Goal: Task Accomplishment & Management: Use online tool/utility

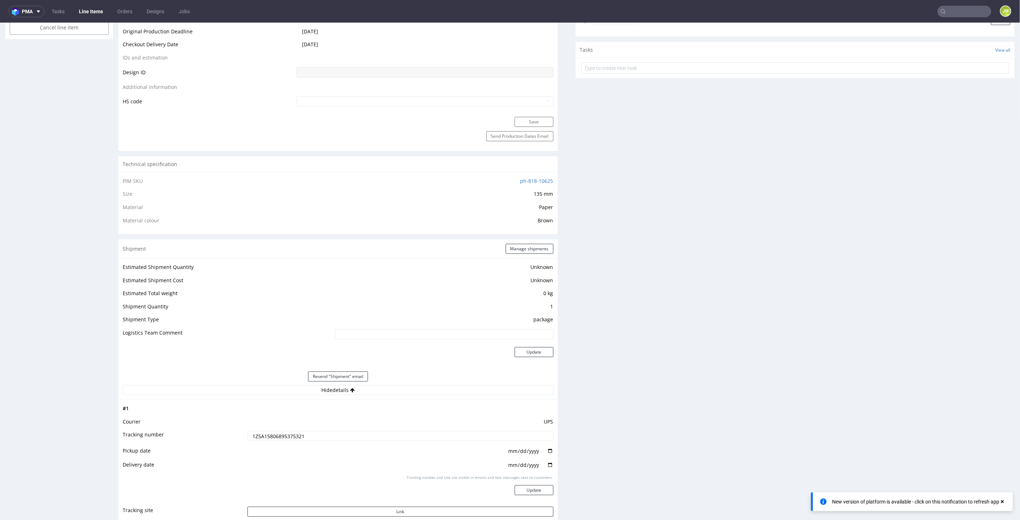
scroll to position [359, 0]
click at [612, 14] on input "text" at bounding box center [921, 11] width 141 height 11
paste input "CSJX"
type input "CSJX"
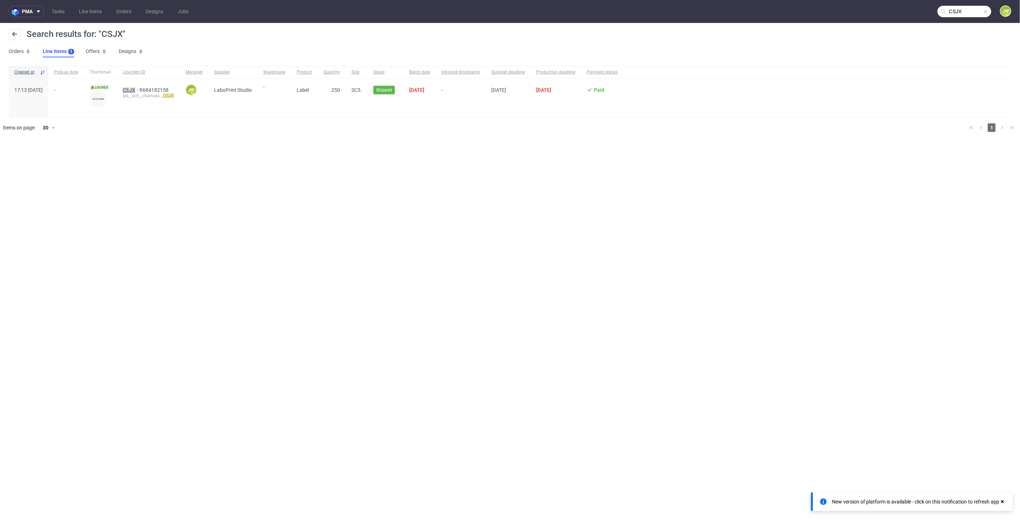
click at [135, 89] on mark "CSJX" at bounding box center [129, 90] width 13 height 6
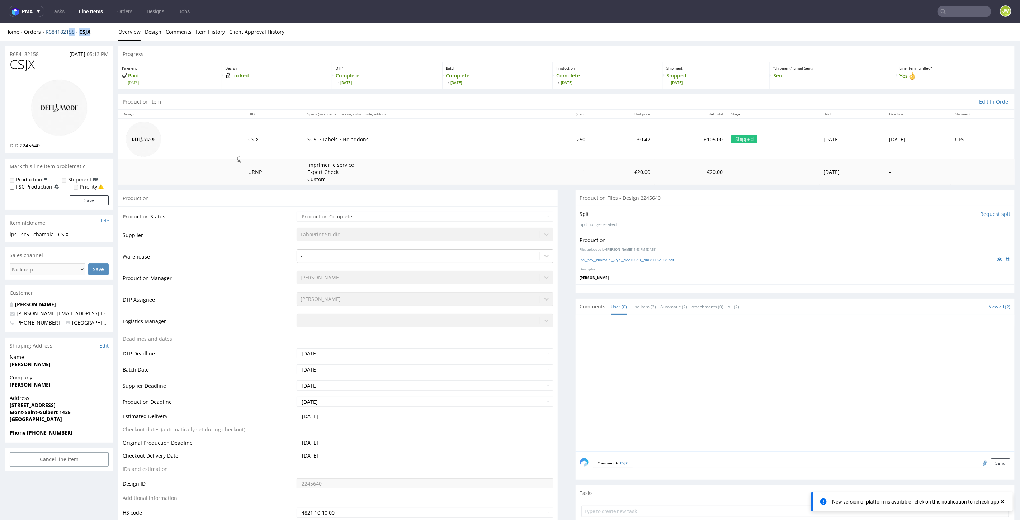
drag, startPoint x: 95, startPoint y: 32, endPoint x: 74, endPoint y: 32, distance: 21.2
click at [70, 31] on div "Home Orders R684182158 CSJX" at bounding box center [59, 31] width 108 height 7
click at [94, 30] on div "Home Orders R684182158 CSJX" at bounding box center [59, 31] width 108 height 7
drag, startPoint x: 95, startPoint y: 33, endPoint x: 43, endPoint y: 40, distance: 52.5
click at [43, 40] on div "Home Orders R684182158 CSJX Overview Design Comments Item History Client Approv…" at bounding box center [510, 32] width 1020 height 18
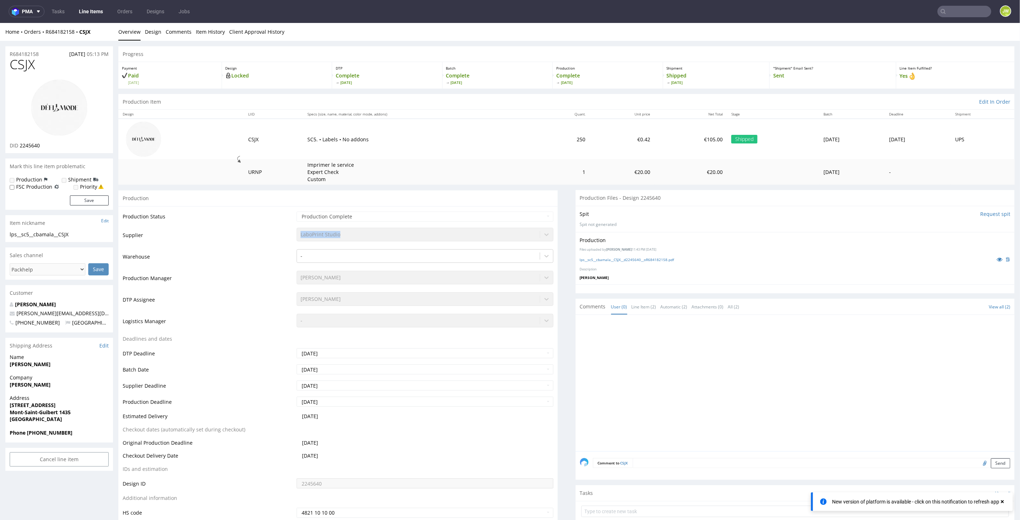
drag, startPoint x: 342, startPoint y: 233, endPoint x: 291, endPoint y: 230, distance: 51.0
click at [292, 233] on tr "Supplier LaboPrint Studio" at bounding box center [338, 238] width 431 height 22
copy tr "LaboPrint Studio"
drag, startPoint x: 99, startPoint y: 37, endPoint x: 44, endPoint y: 37, distance: 55.2
click at [44, 37] on div "Home Orders R684182158 CSJX Overview Design Comments Item History Client Approv…" at bounding box center [510, 32] width 1020 height 18
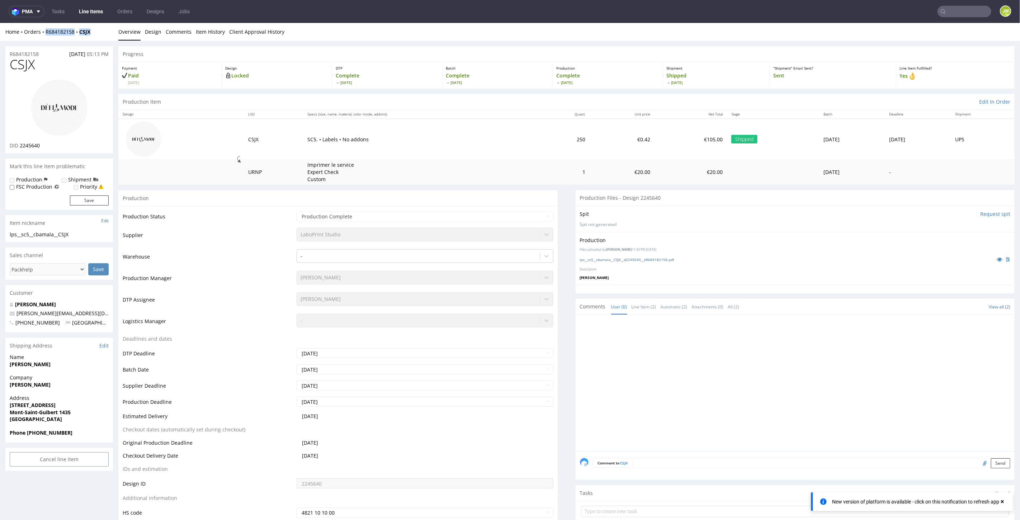
copy div "R684182158 CSJX"
click at [91, 12] on link "Line Items" at bounding box center [91, 11] width 33 height 11
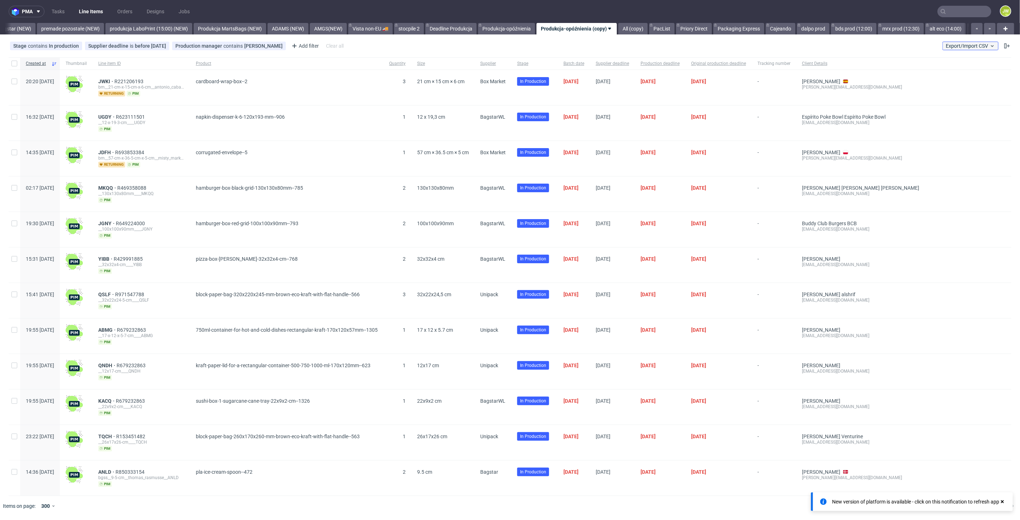
click at [612, 49] on button "Export/Import CSV" at bounding box center [970, 46] width 56 height 9
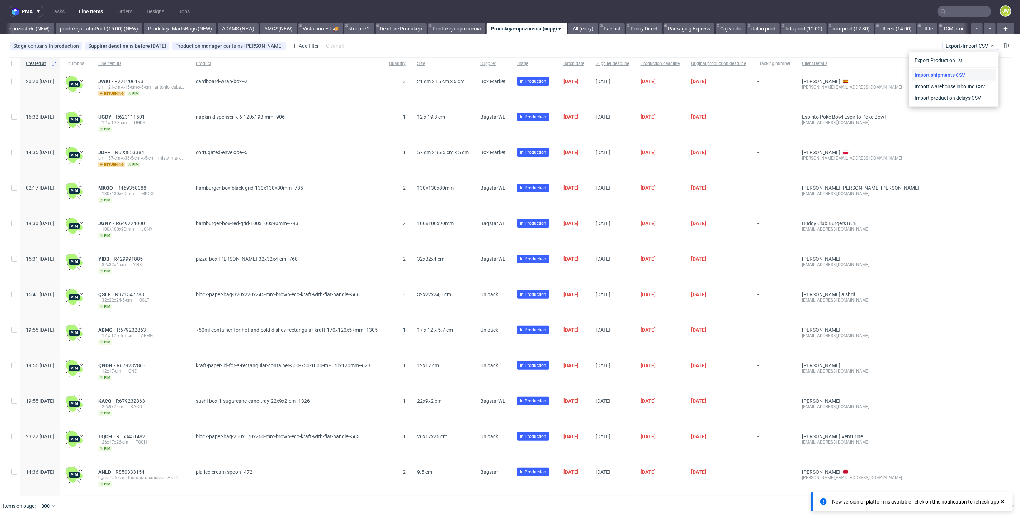
scroll to position [0, 1701]
click at [612, 72] on link "Import shipments CSV" at bounding box center [954, 74] width 84 height 11
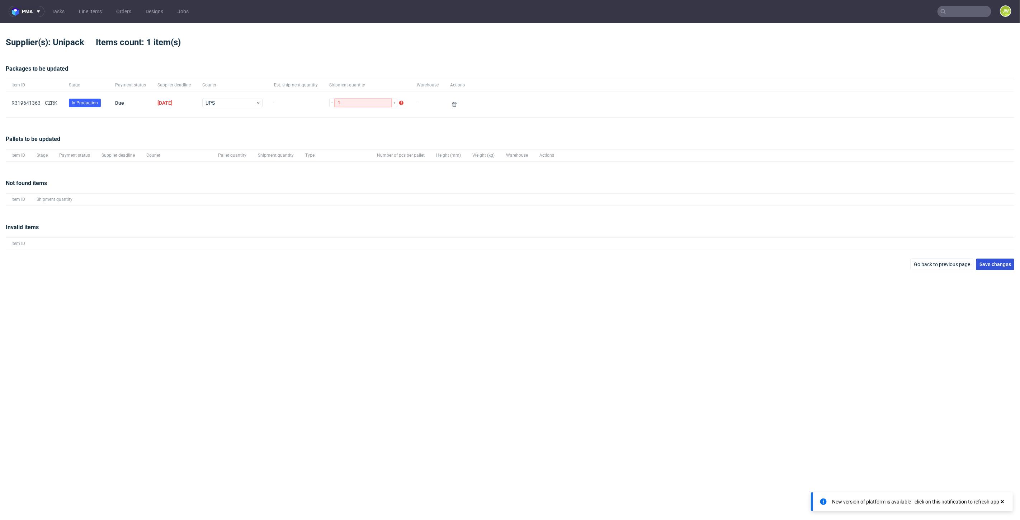
click at [612, 267] on button "Save changes" at bounding box center [995, 264] width 38 height 11
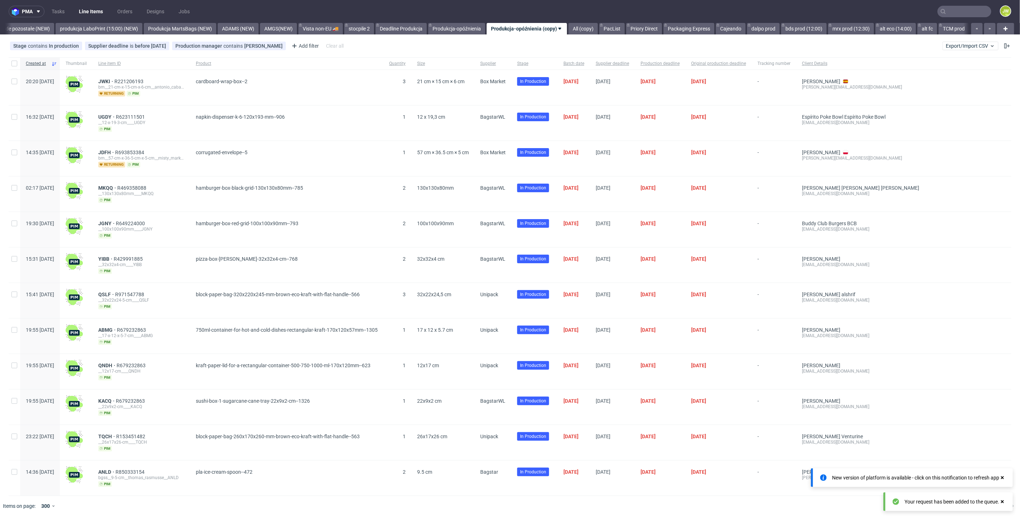
scroll to position [0, 1701]
click at [511, 67] on div "Supplier" at bounding box center [492, 63] width 37 height 12
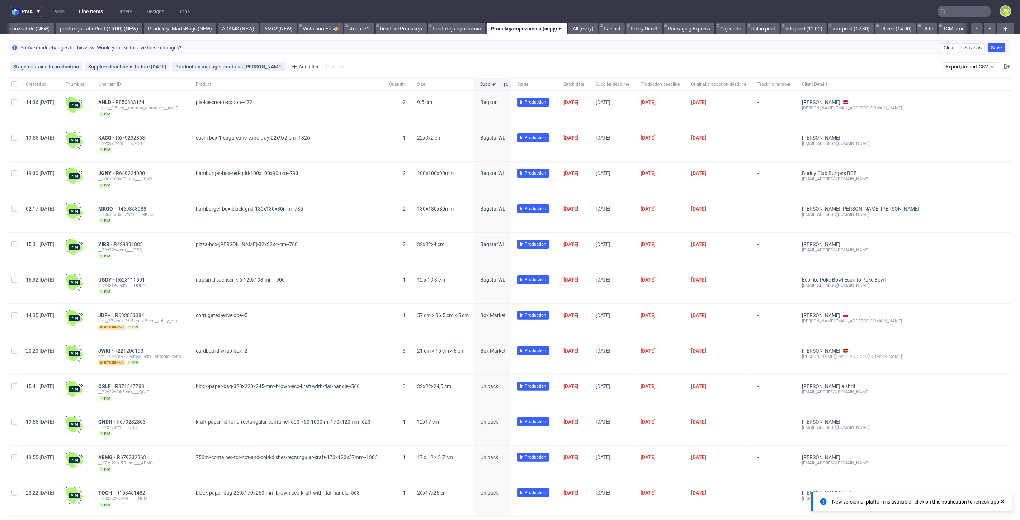
click at [612, 11] on input "text" at bounding box center [964, 11] width 54 height 11
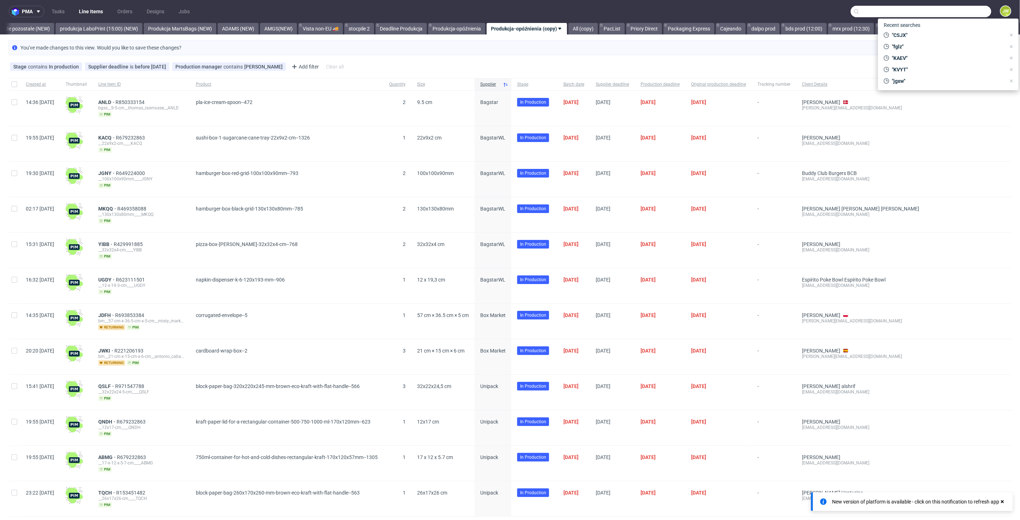
paste input "PKGR"
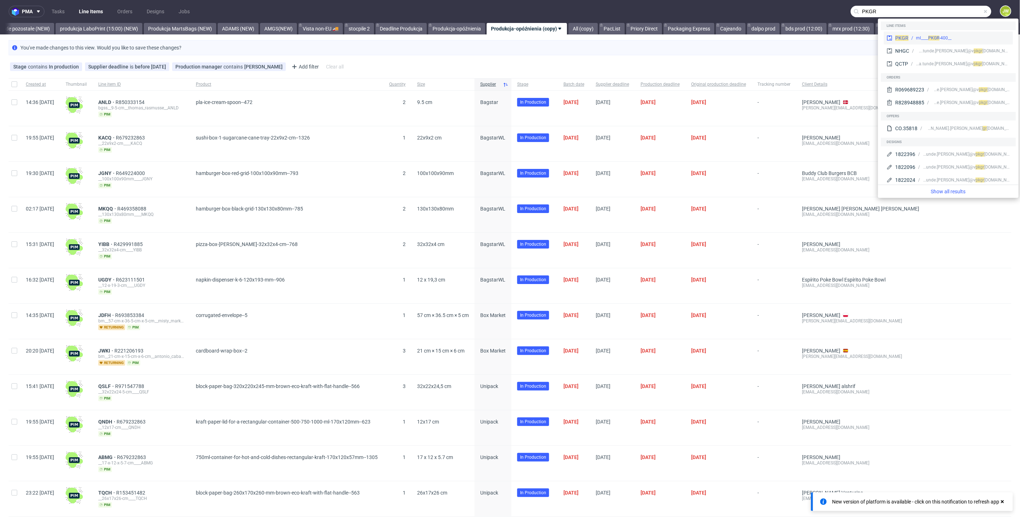
type input "PKGR"
click at [612, 35] on span "PKGR" at bounding box center [901, 38] width 13 height 6
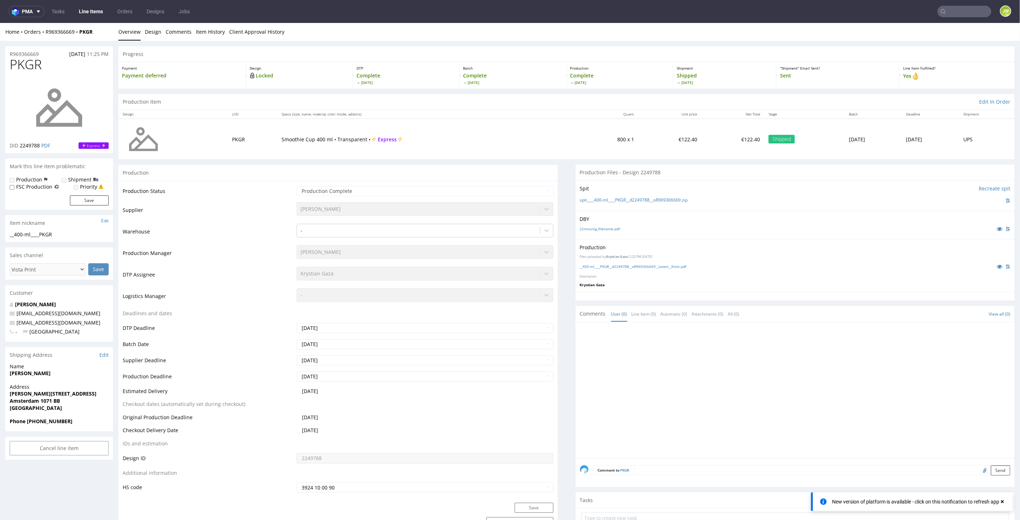
click at [99, 9] on link "Line Items" at bounding box center [91, 11] width 33 height 11
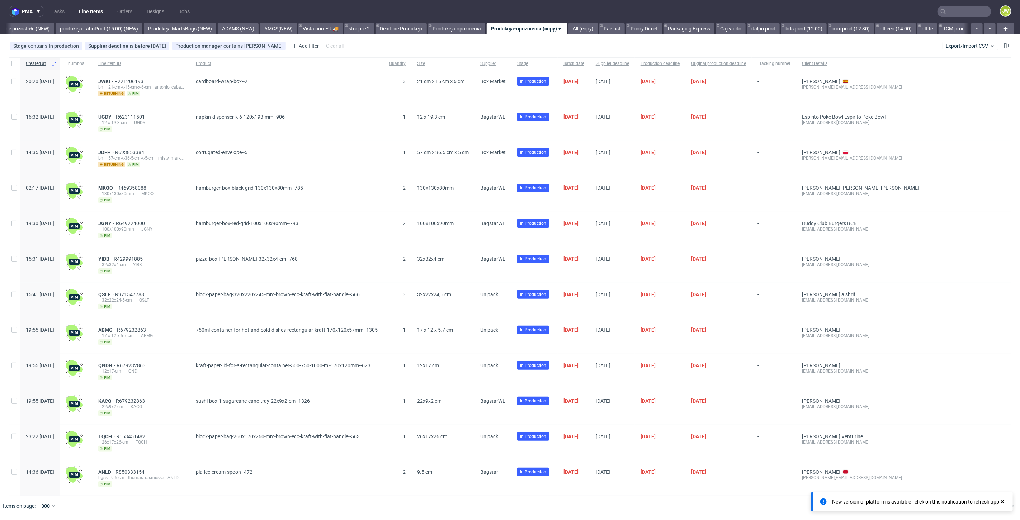
scroll to position [0, 1701]
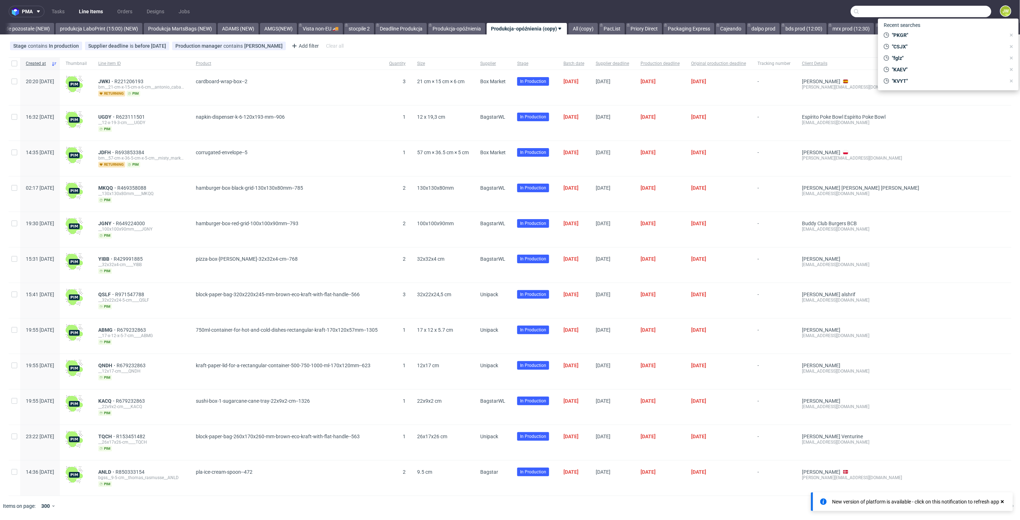
click at [612, 10] on input "text" at bounding box center [921, 11] width 141 height 11
paste input "R730514502"
type input "R730514502"
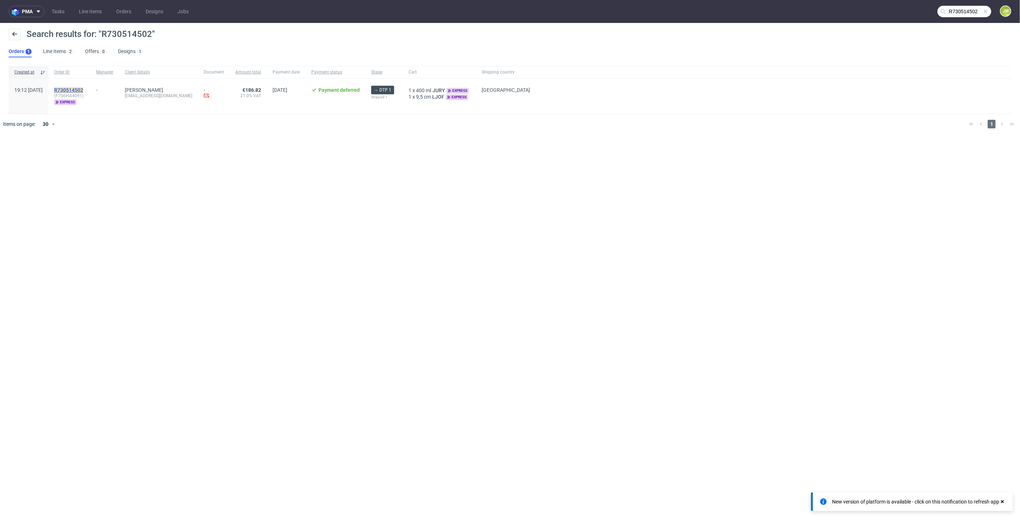
click at [83, 92] on mark "R730514502" at bounding box center [68, 90] width 29 height 6
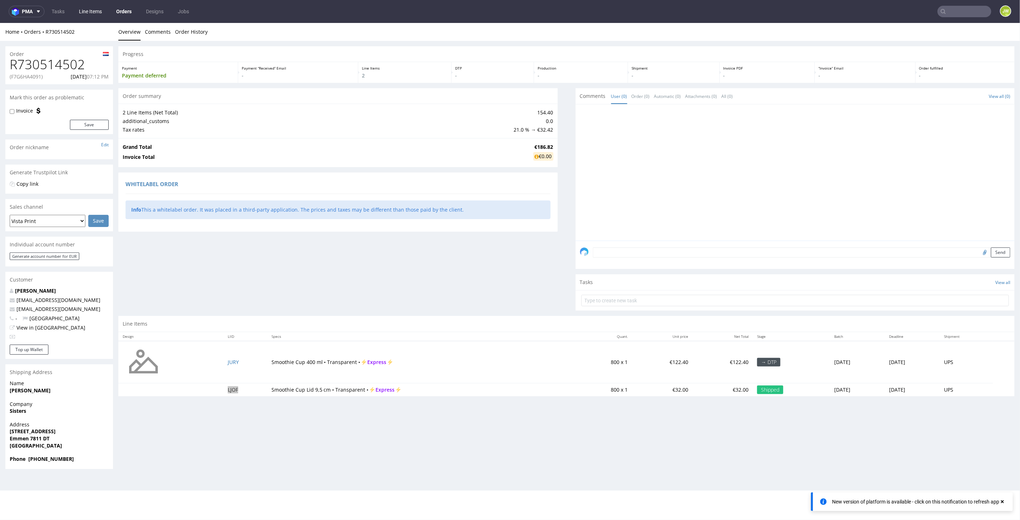
drag, startPoint x: 75, startPoint y: 16, endPoint x: 85, endPoint y: 16, distance: 9.3
click at [77, 16] on ul "Tasks Line Items Orders Designs Jobs" at bounding box center [120, 11] width 152 height 11
click at [88, 15] on link "Line Items" at bounding box center [91, 11] width 32 height 11
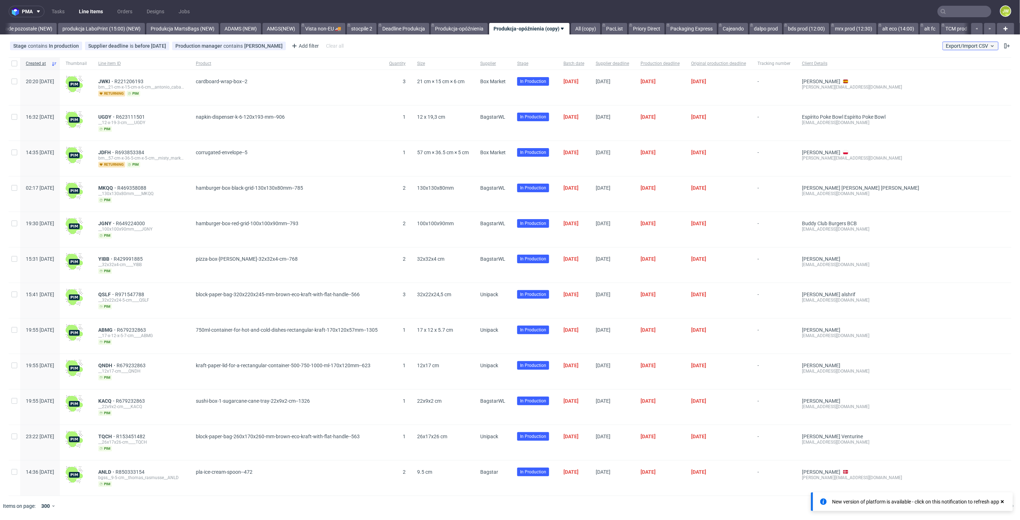
scroll to position [0, 1701]
click at [612, 48] on span "Export/Import CSV" at bounding box center [970, 46] width 49 height 6
click at [612, 75] on link "Import shipments CSV" at bounding box center [954, 74] width 84 height 11
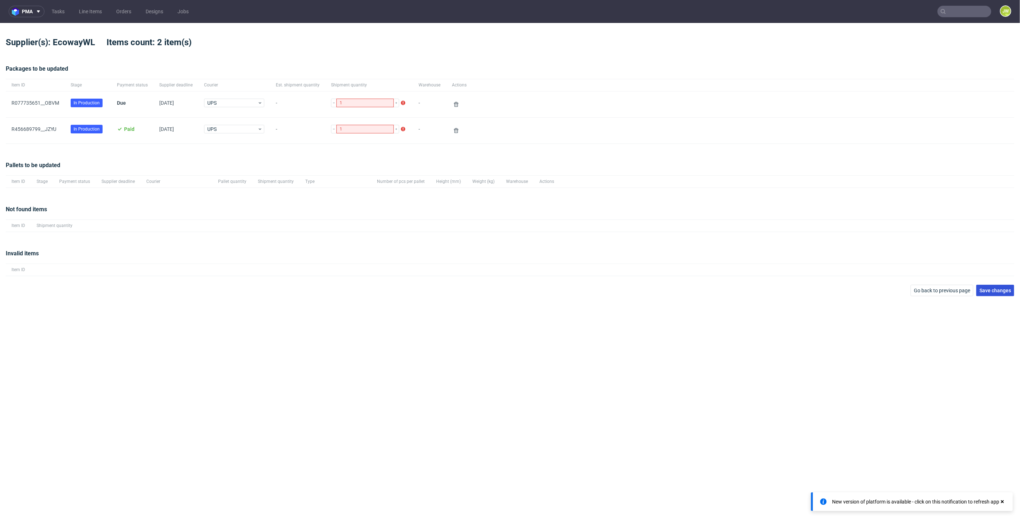
drag, startPoint x: 976, startPoint y: 297, endPoint x: 979, endPoint y: 294, distance: 4.3
click at [612, 290] on div "pma Tasks Line Items Orders Designs Jobs JW Supplier(s): EcowayWL Items count: …" at bounding box center [510, 260] width 1020 height 520
click at [612, 290] on button "Save changes" at bounding box center [995, 290] width 38 height 11
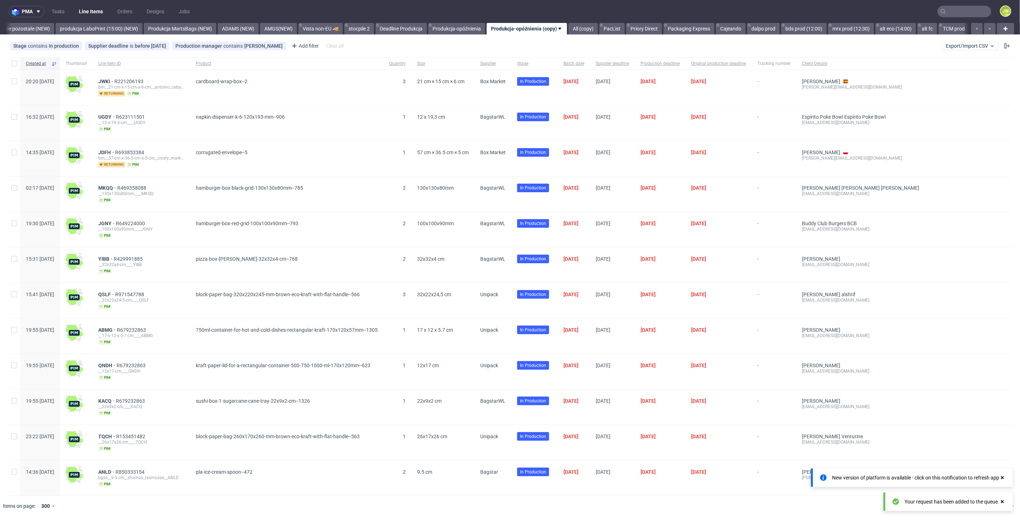
scroll to position [0, 1701]
